Goal: Task Accomplishment & Management: Manage account settings

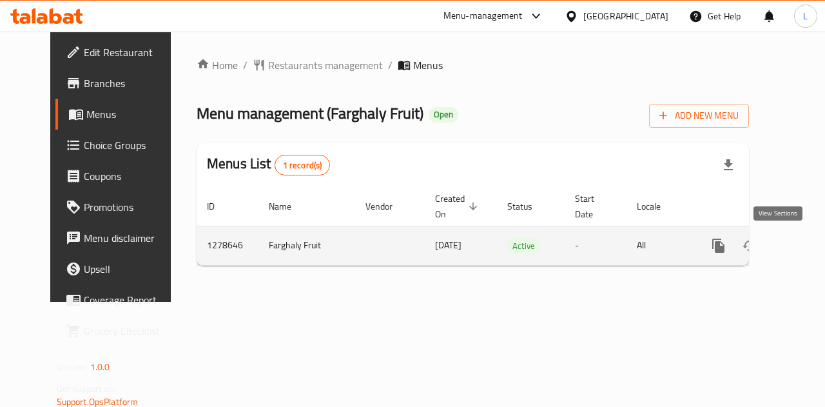
click at [804, 244] on icon "enhanced table" at bounding box center [811, 245] width 15 height 15
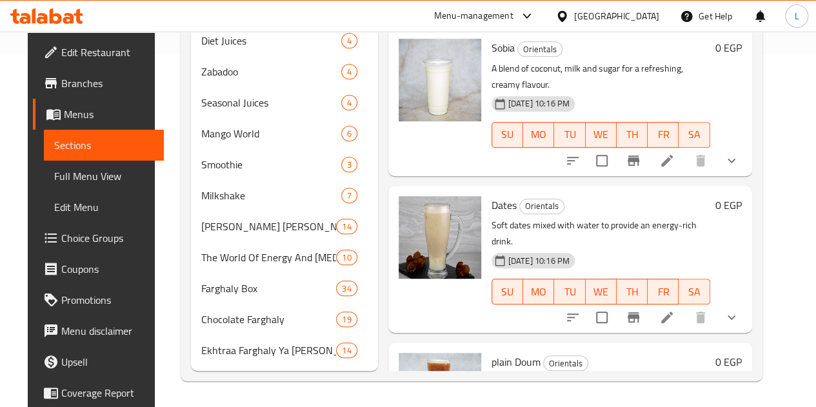
scroll to position [116, 0]
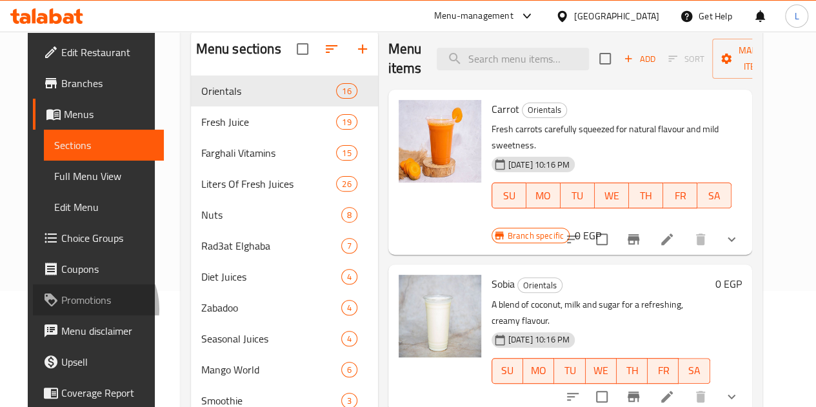
click at [57, 309] on link "Promotions" at bounding box center [98, 299] width 131 height 31
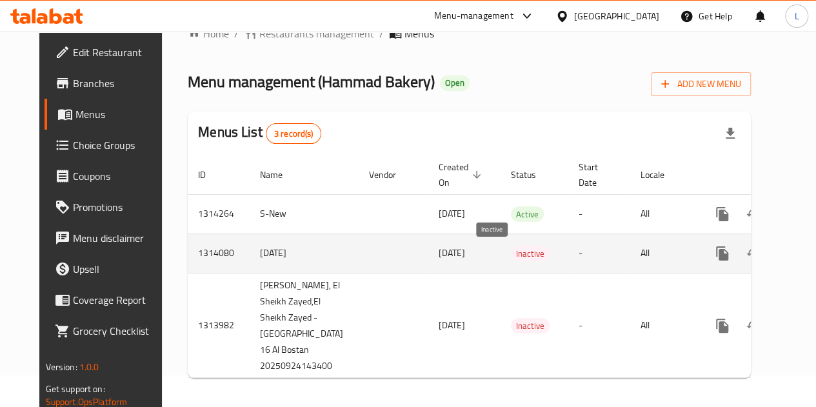
click at [511, 253] on span "Inactive" at bounding box center [530, 253] width 39 height 15
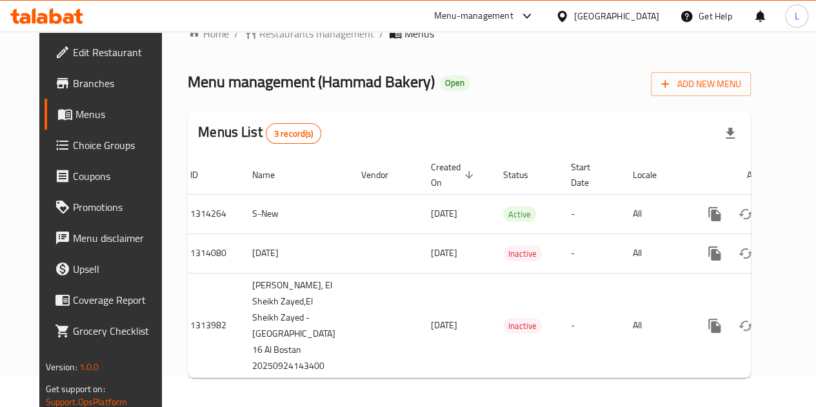
scroll to position [0, 13]
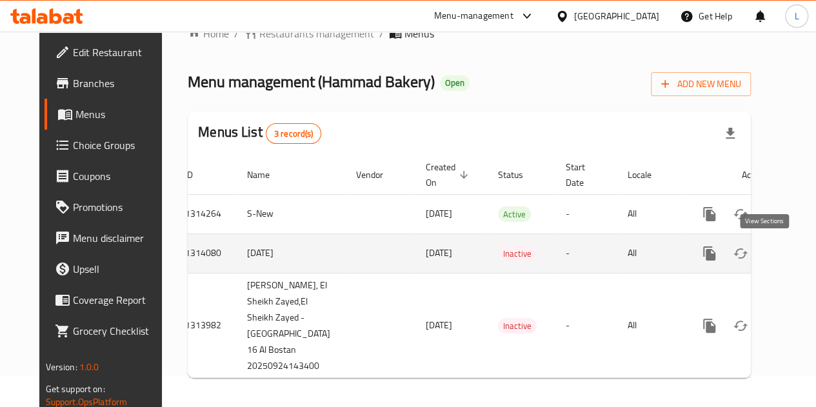
click at [795, 258] on icon "enhanced table" at bounding box center [802, 253] width 15 height 15
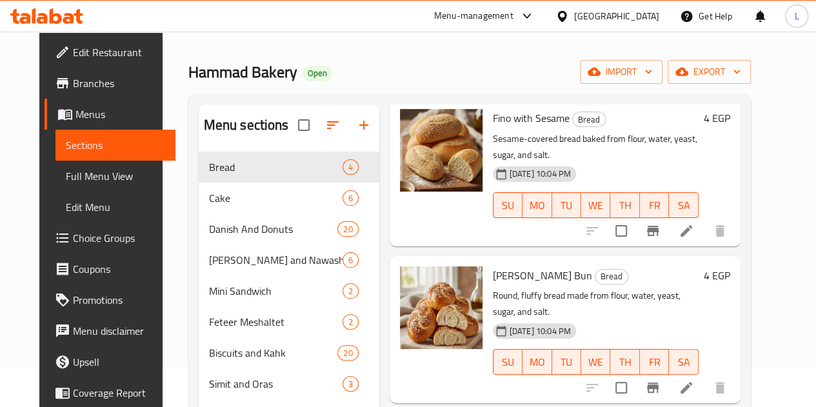
scroll to position [181, 0]
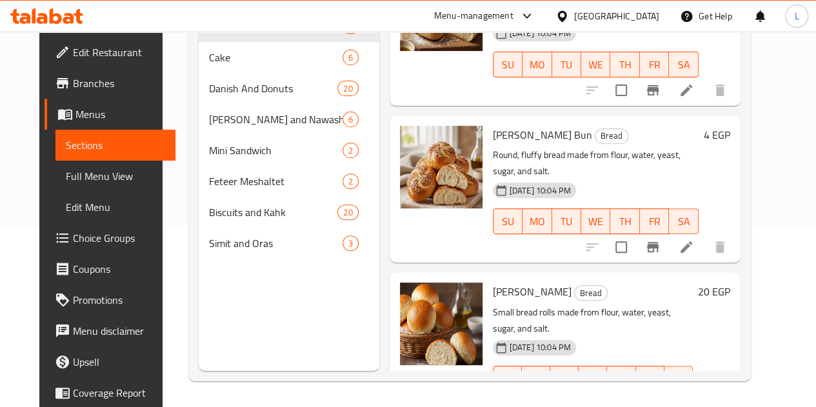
click at [73, 90] on span "Branches" at bounding box center [119, 82] width 92 height 15
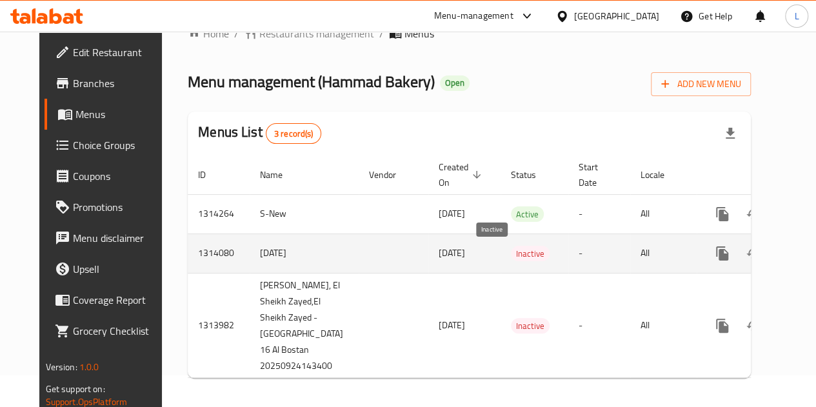
click at [511, 251] on span "Inactive" at bounding box center [530, 253] width 39 height 15
click at [511, 252] on span "Inactive" at bounding box center [530, 253] width 39 height 15
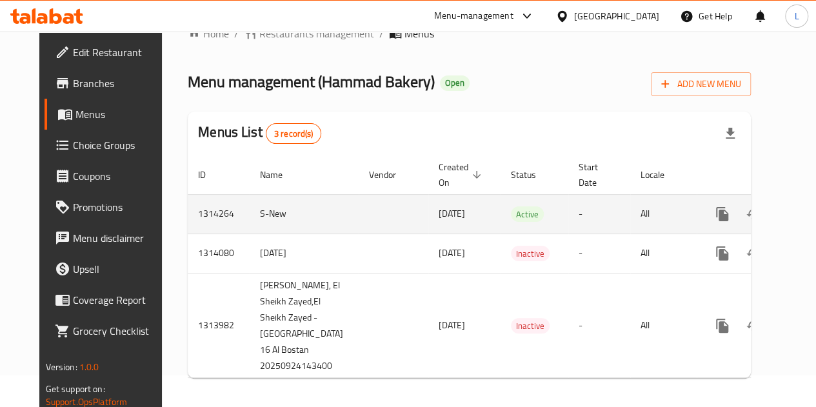
click at [210, 208] on td "1314264" at bounding box center [219, 213] width 62 height 39
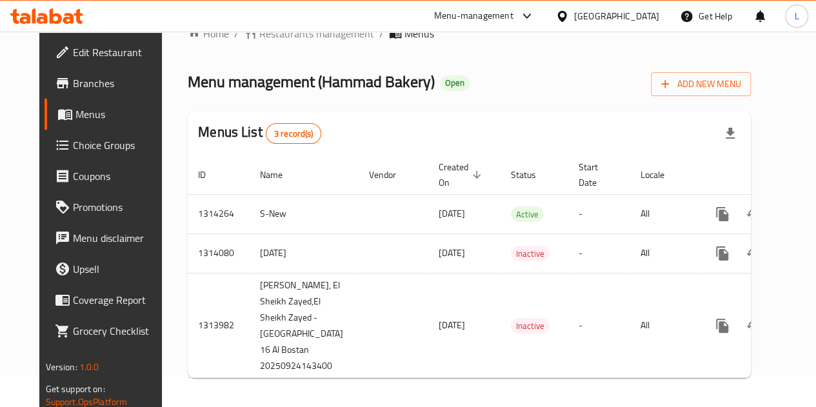
click at [73, 83] on span "Branches" at bounding box center [119, 82] width 92 height 15
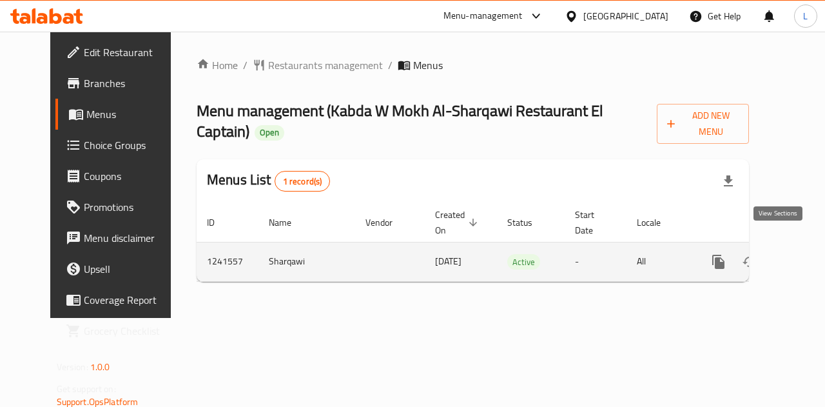
click at [806, 256] on icon "enhanced table" at bounding box center [812, 262] width 12 height 12
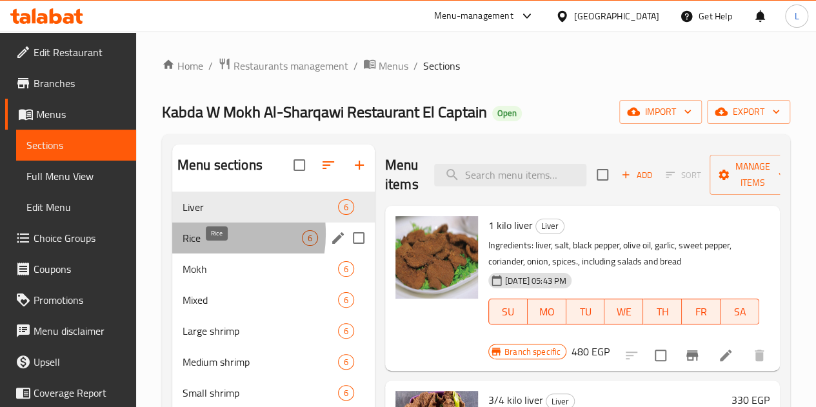
click at [194, 246] on span "Rice" at bounding box center [242, 237] width 119 height 15
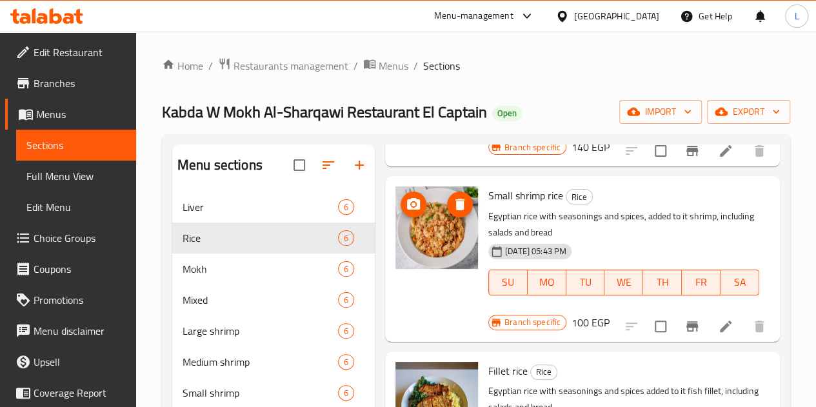
scroll to position [520, 0]
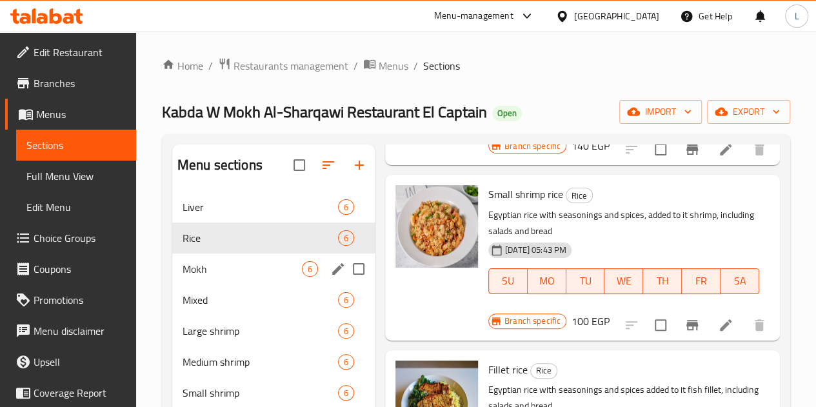
click at [212, 284] on div "Mokh 6" at bounding box center [273, 268] width 203 height 31
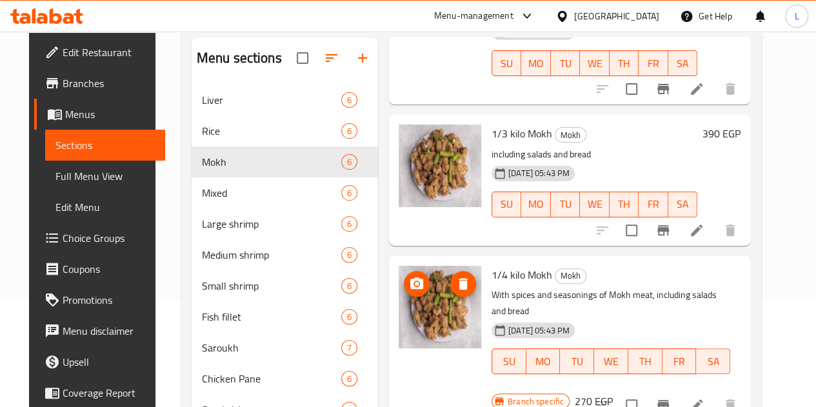
scroll to position [247, 0]
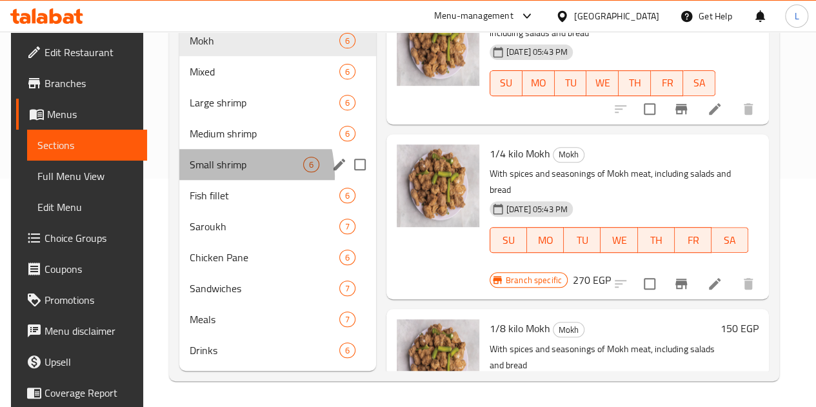
click at [212, 176] on div "Small shrimp 6" at bounding box center [277, 164] width 197 height 31
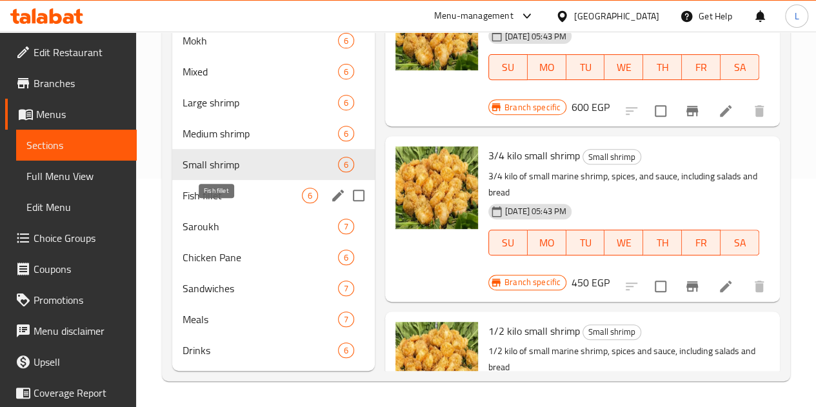
click at [236, 198] on span "Fish fillet" at bounding box center [242, 195] width 119 height 15
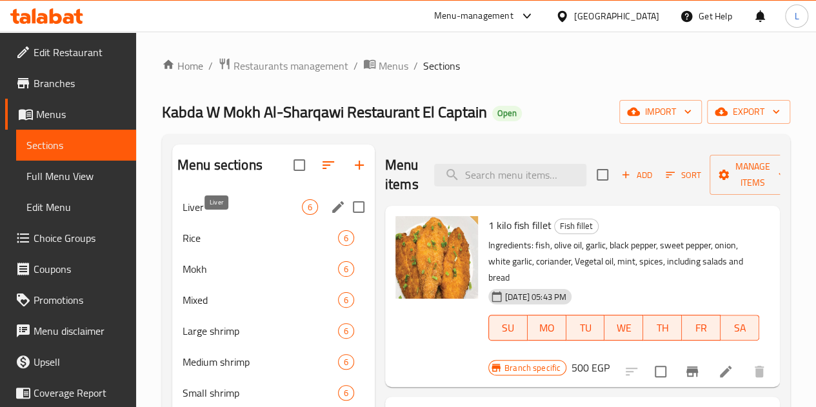
click at [228, 215] on span "Liver" at bounding box center [242, 206] width 119 height 15
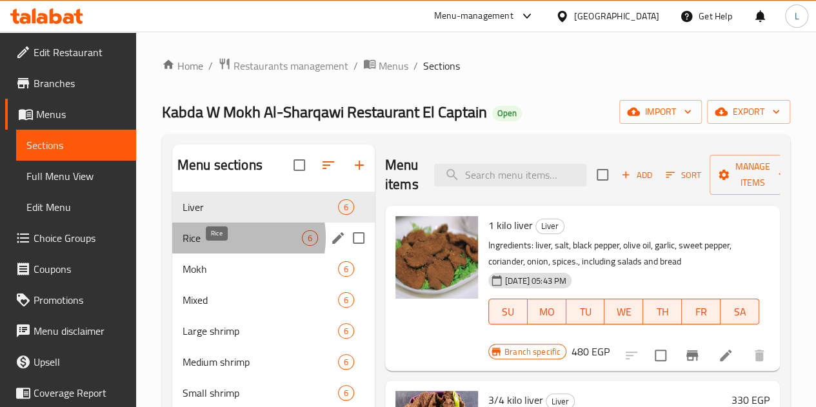
click at [226, 246] on span "Rice" at bounding box center [242, 237] width 119 height 15
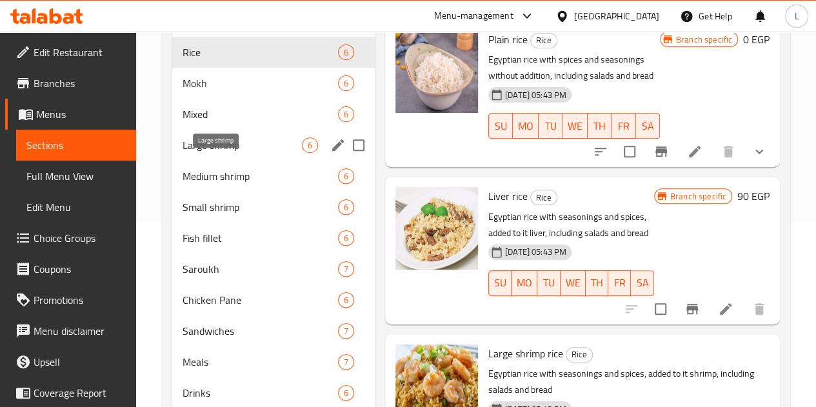
scroll to position [118, 0]
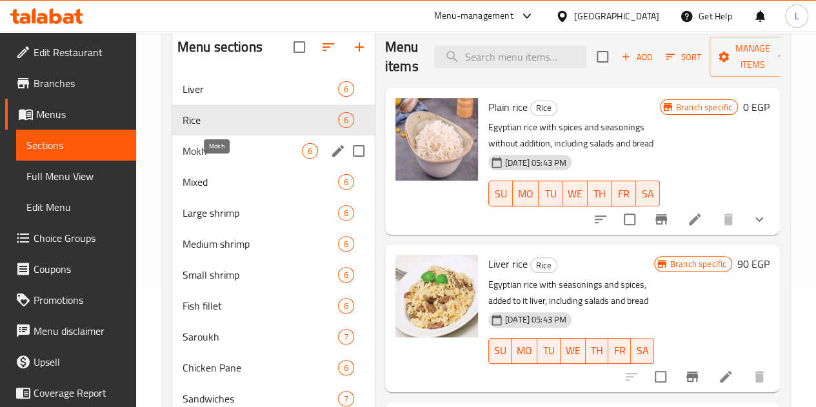
click at [213, 159] on span "Mokh" at bounding box center [242, 150] width 119 height 15
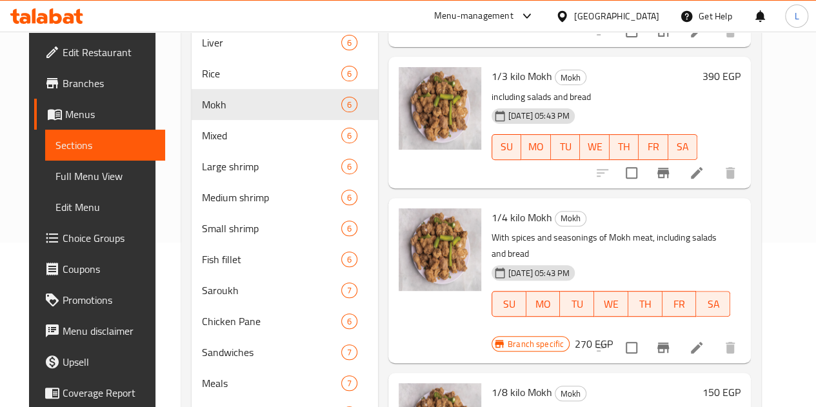
scroll to position [183, 0]
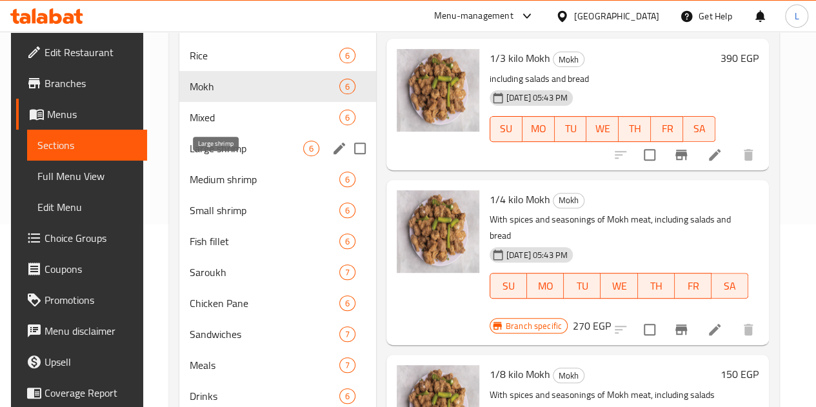
click at [225, 156] on span "Large shrimp" at bounding box center [247, 148] width 114 height 15
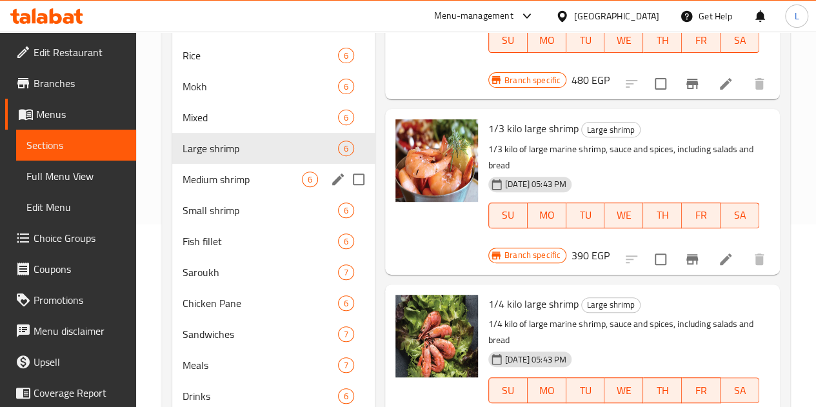
click at [222, 195] on div "Medium shrimp 6" at bounding box center [273, 179] width 203 height 31
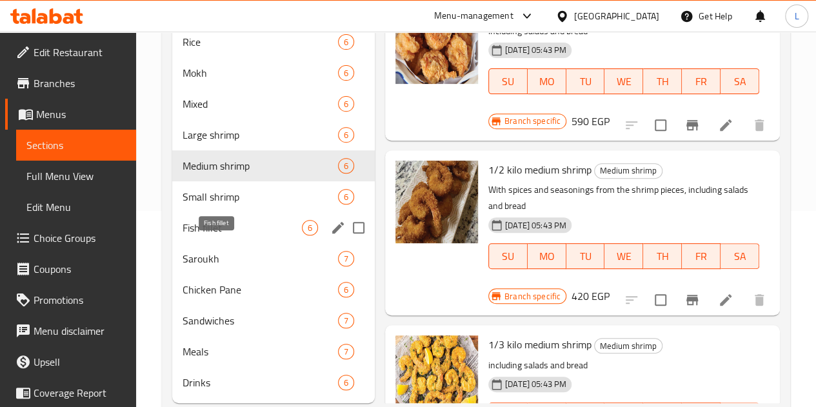
scroll to position [247, 0]
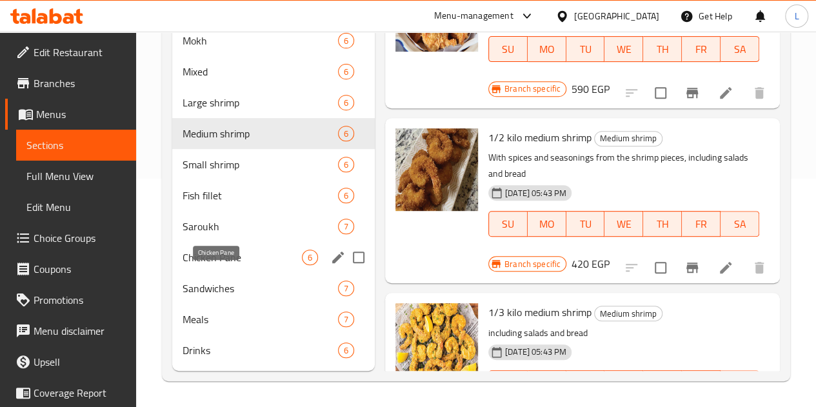
click at [233, 252] on span "Chicken Pane" at bounding box center [242, 257] width 119 height 15
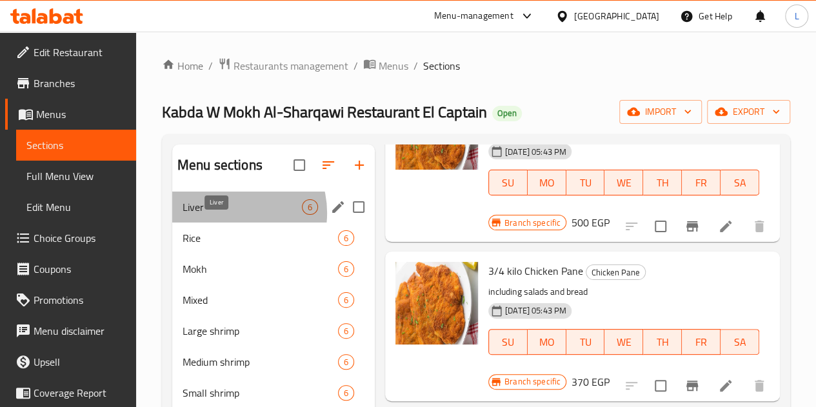
click at [228, 215] on span "Liver" at bounding box center [242, 206] width 119 height 15
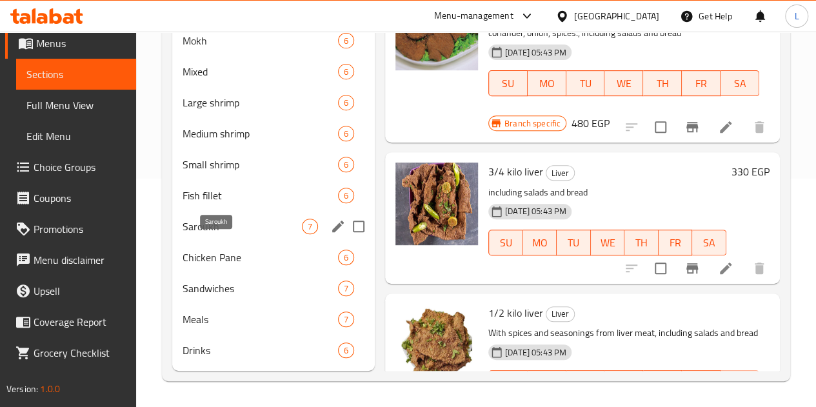
click at [230, 225] on span "Saroukh" at bounding box center [242, 226] width 119 height 15
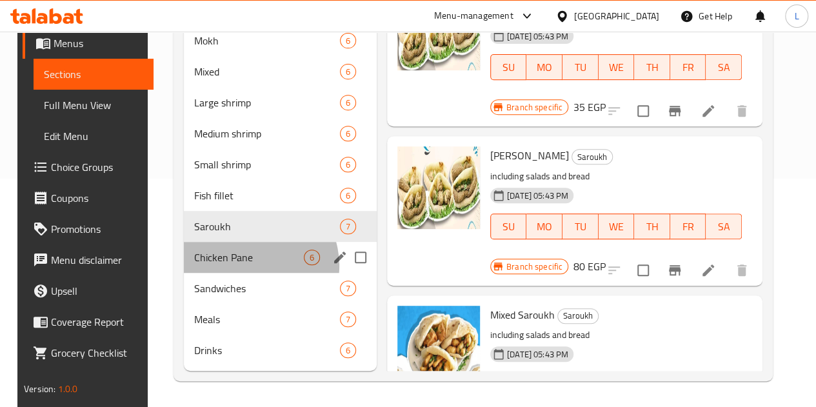
click at [237, 266] on div "Chicken Pane 6" at bounding box center [280, 257] width 193 height 31
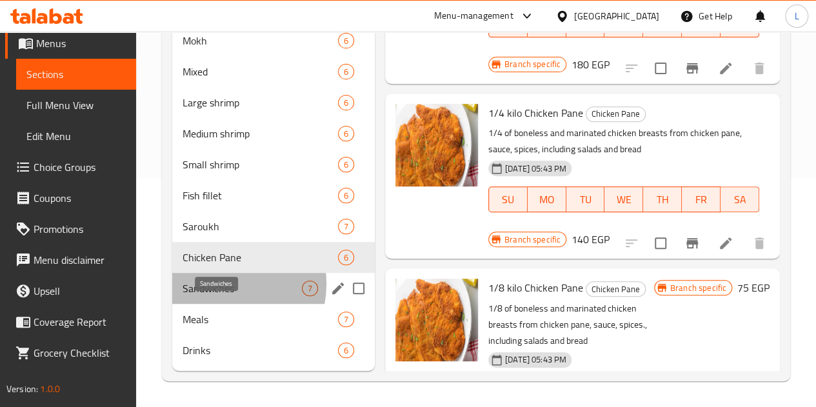
click at [215, 284] on span "Sandwiches" at bounding box center [242, 288] width 119 height 15
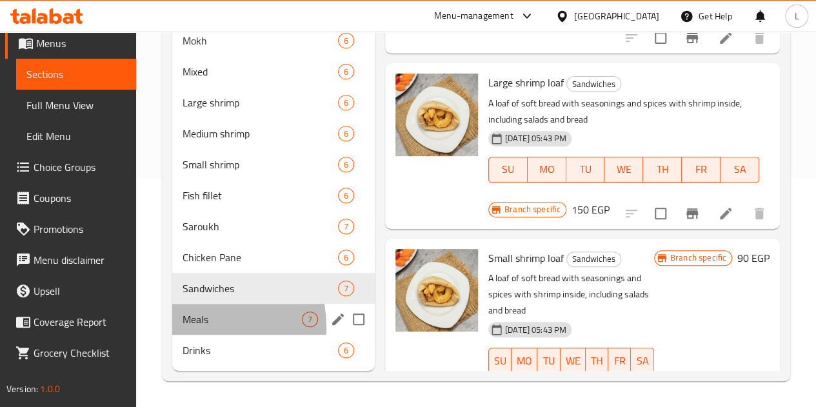
click at [183, 328] on div "Meals 7" at bounding box center [273, 319] width 203 height 31
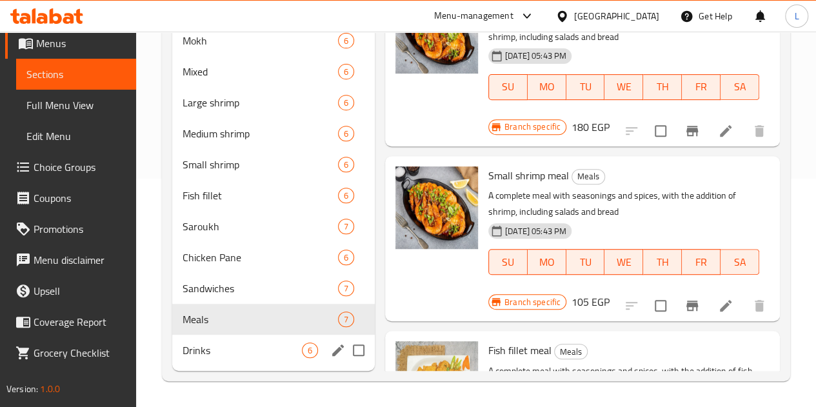
click at [200, 339] on div "Drinks 6" at bounding box center [273, 350] width 203 height 31
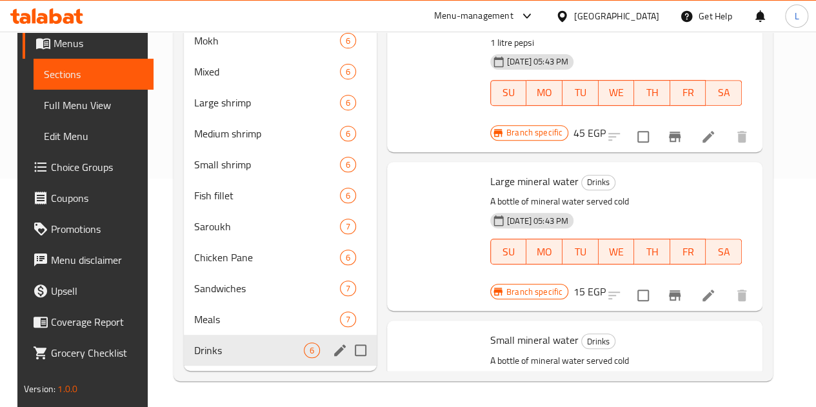
scroll to position [423, 0]
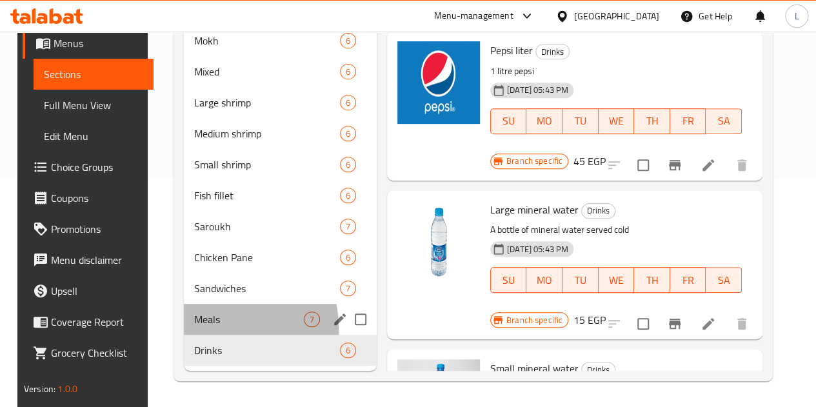
click at [206, 328] on div "Meals 7" at bounding box center [280, 319] width 193 height 31
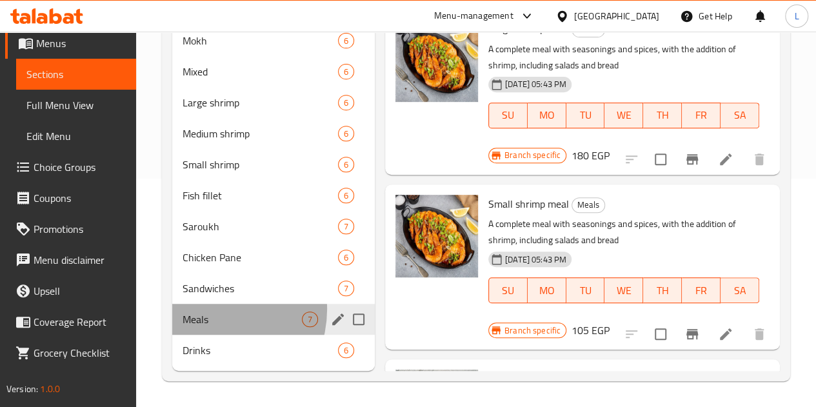
click at [212, 310] on div "Meals 7" at bounding box center [273, 319] width 203 height 31
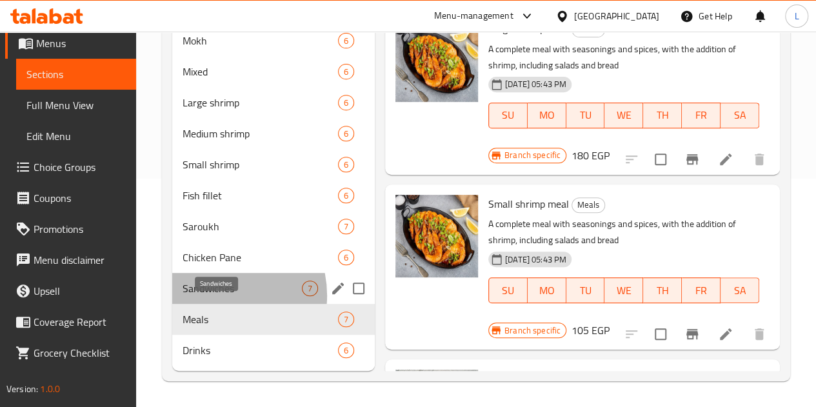
click at [215, 296] on span "Sandwiches" at bounding box center [242, 288] width 119 height 15
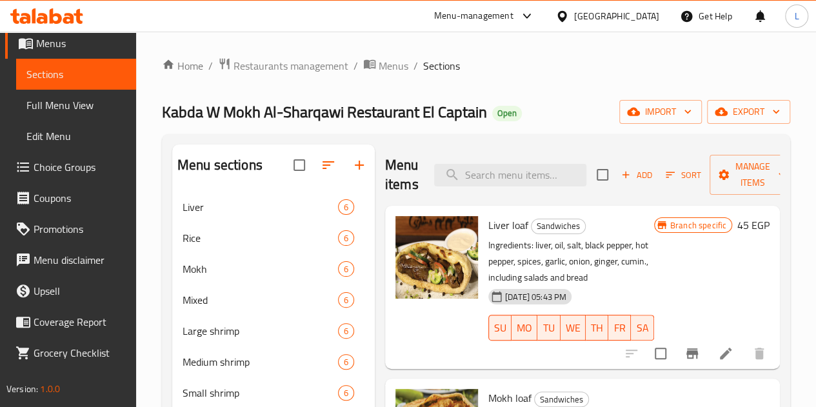
click at [513, 21] on div "Menu-management" at bounding box center [473, 15] width 79 height 15
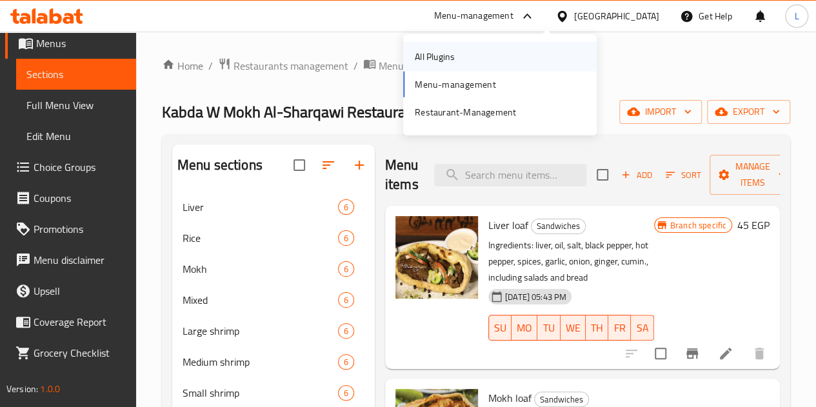
click at [530, 48] on div "All Plugins" at bounding box center [499, 57] width 193 height 30
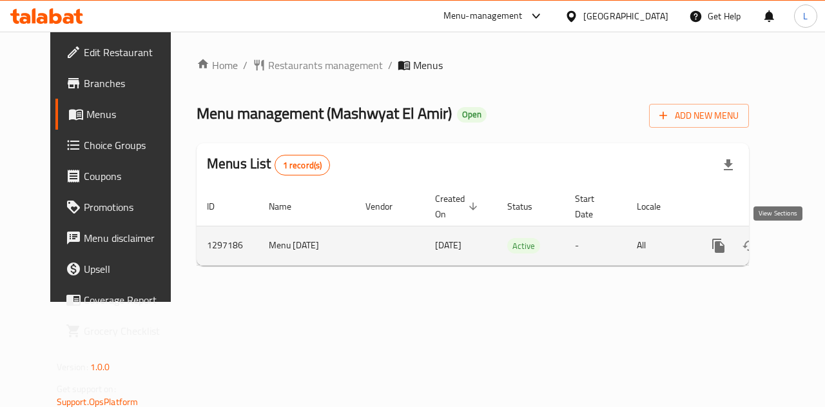
click at [804, 251] on icon "enhanced table" at bounding box center [811, 245] width 15 height 15
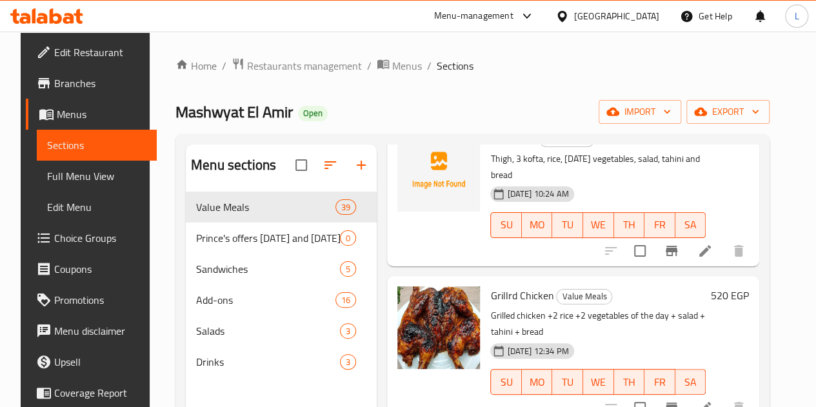
scroll to position [387, 0]
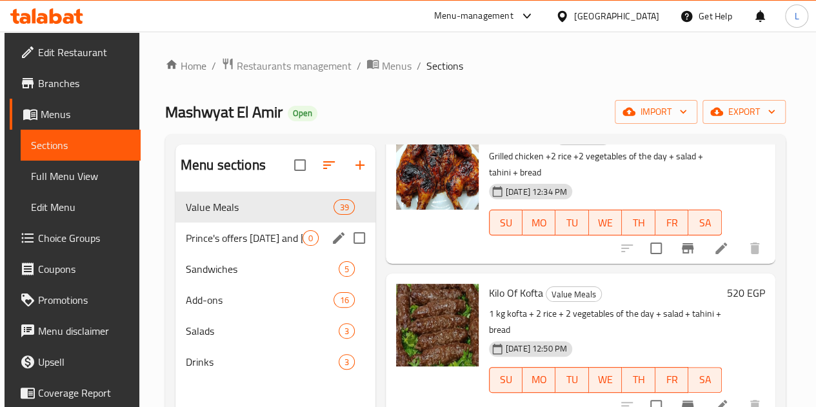
click at [241, 246] on span "Prince's offers [DATE] and [DATE]" at bounding box center [244, 237] width 117 height 15
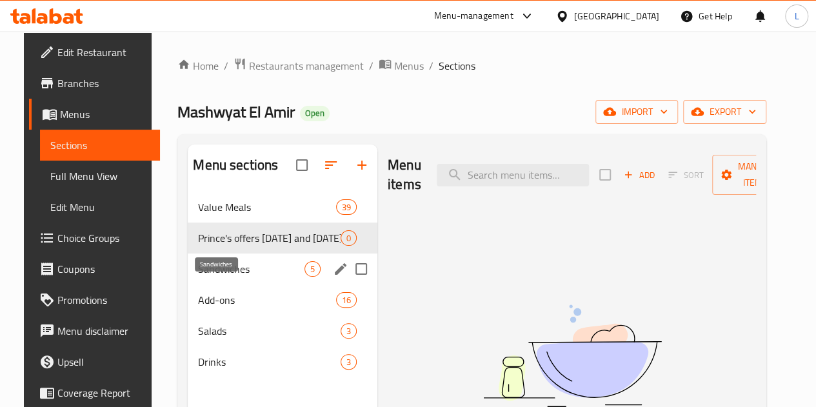
click at [199, 277] on span "Sandwiches" at bounding box center [251, 268] width 106 height 15
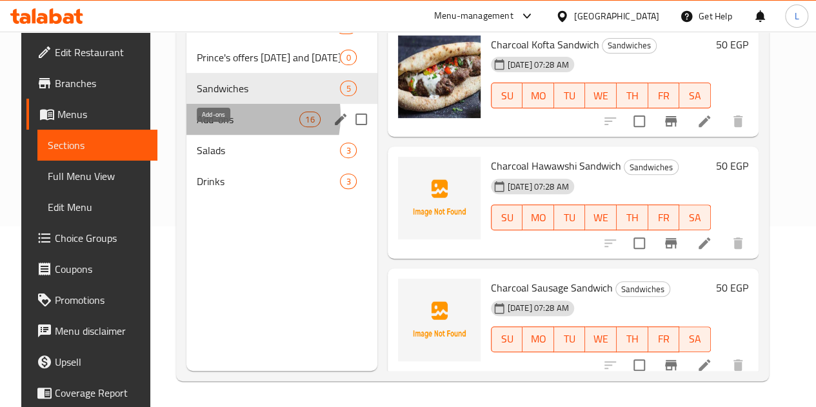
click at [215, 127] on span "Add-ons" at bounding box center [248, 119] width 103 height 15
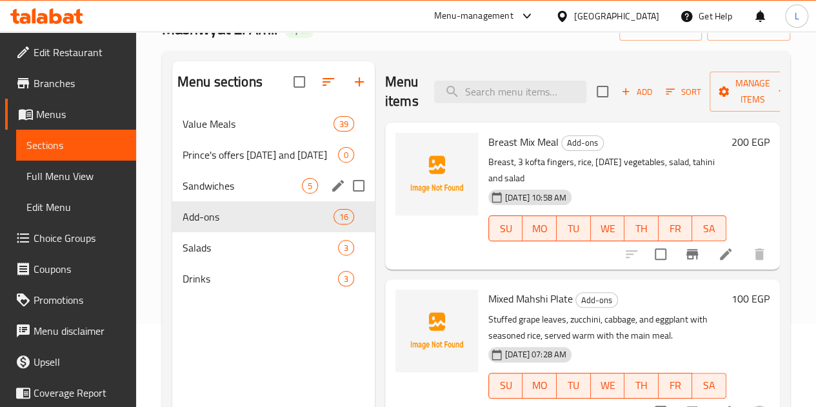
scroll to position [129, 0]
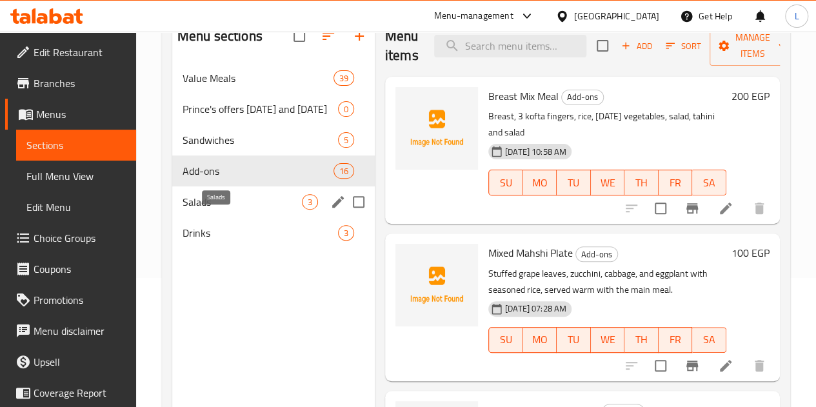
click at [240, 210] on span "Salads" at bounding box center [242, 201] width 119 height 15
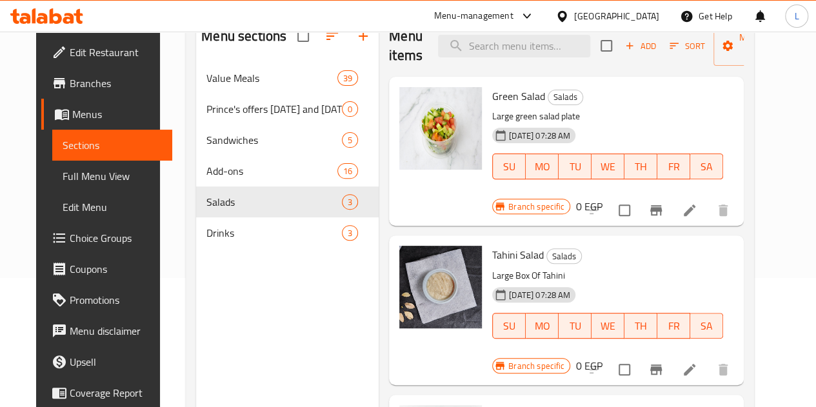
scroll to position [67, 0]
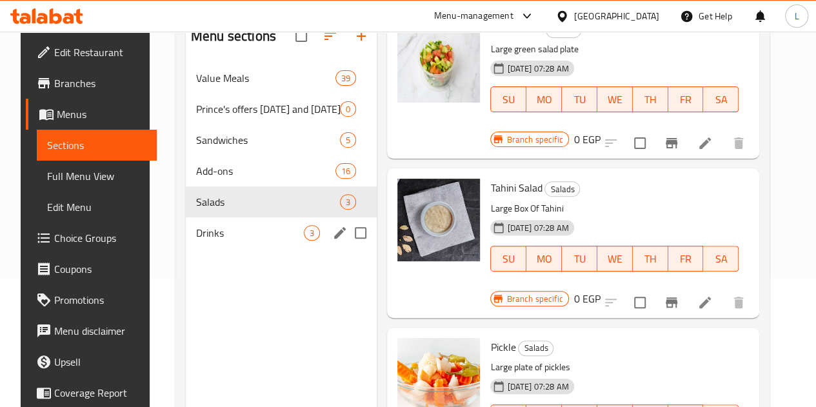
click at [235, 241] on span "Drinks" at bounding box center [250, 232] width 108 height 15
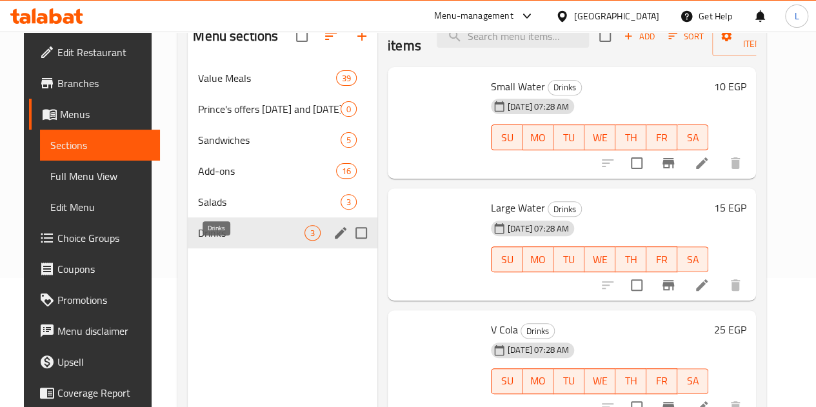
scroll to position [9, 0]
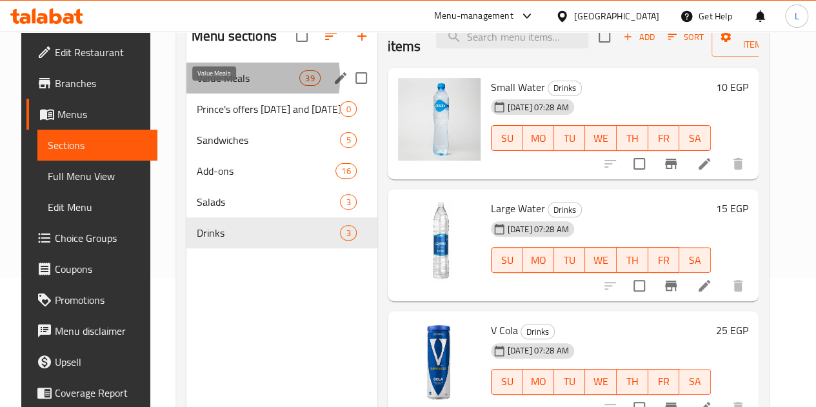
click at [211, 86] on span "Value Meals" at bounding box center [248, 77] width 103 height 15
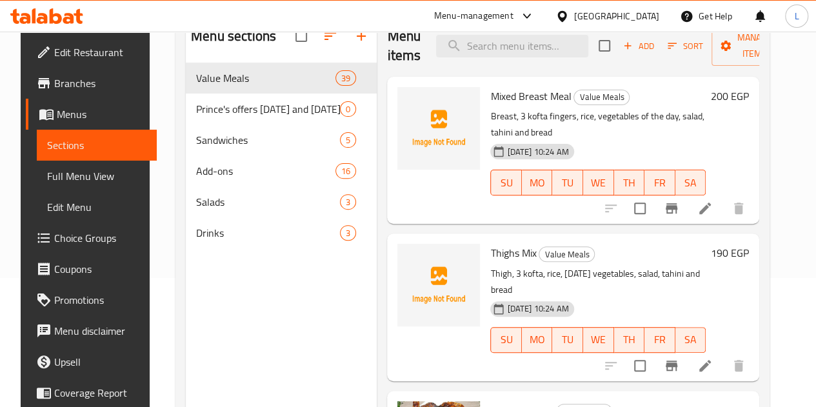
click at [513, 18] on div "Menu-management" at bounding box center [473, 15] width 79 height 15
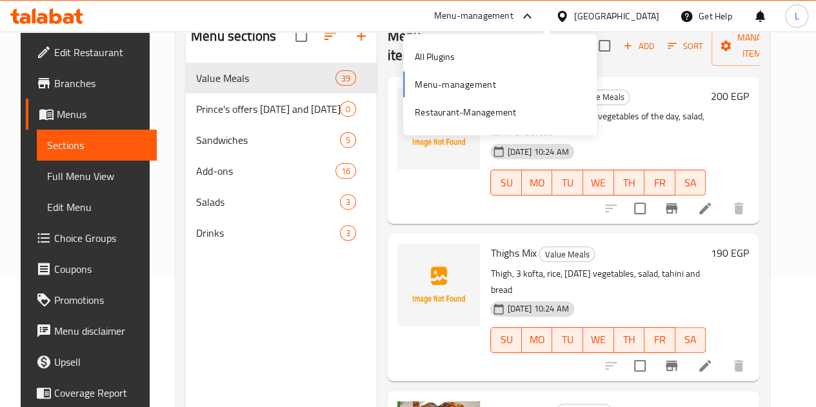
click at [513, 21] on div "Menu-management" at bounding box center [473, 15] width 79 height 15
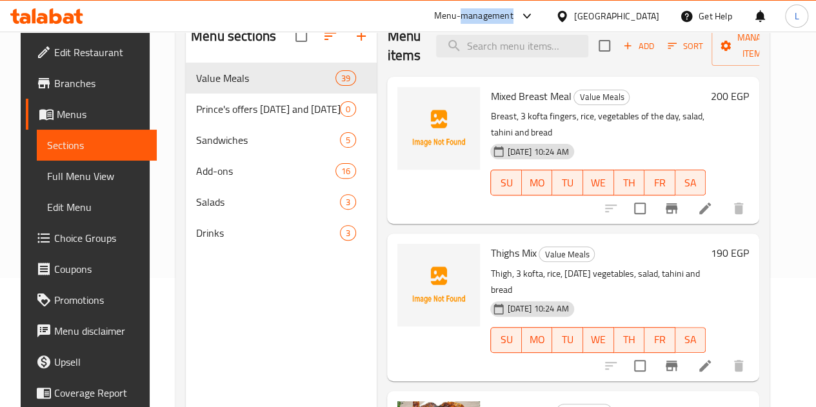
click at [513, 21] on div "Menu-management" at bounding box center [473, 15] width 79 height 15
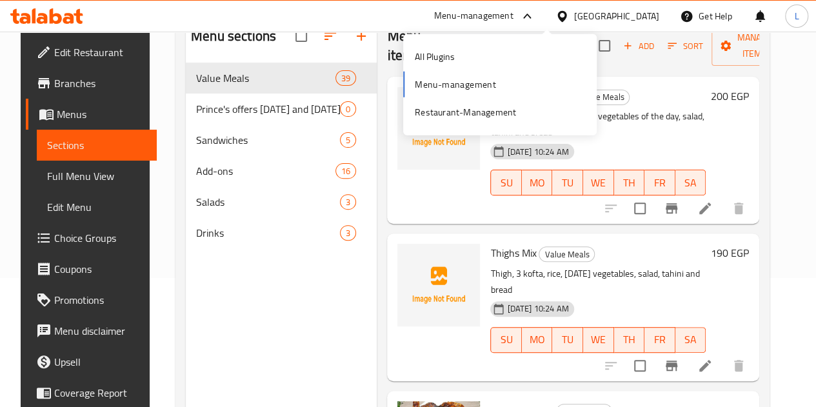
click at [513, 10] on div "Menu-management" at bounding box center [473, 15] width 79 height 15
